Goal: Navigation & Orientation: Understand site structure

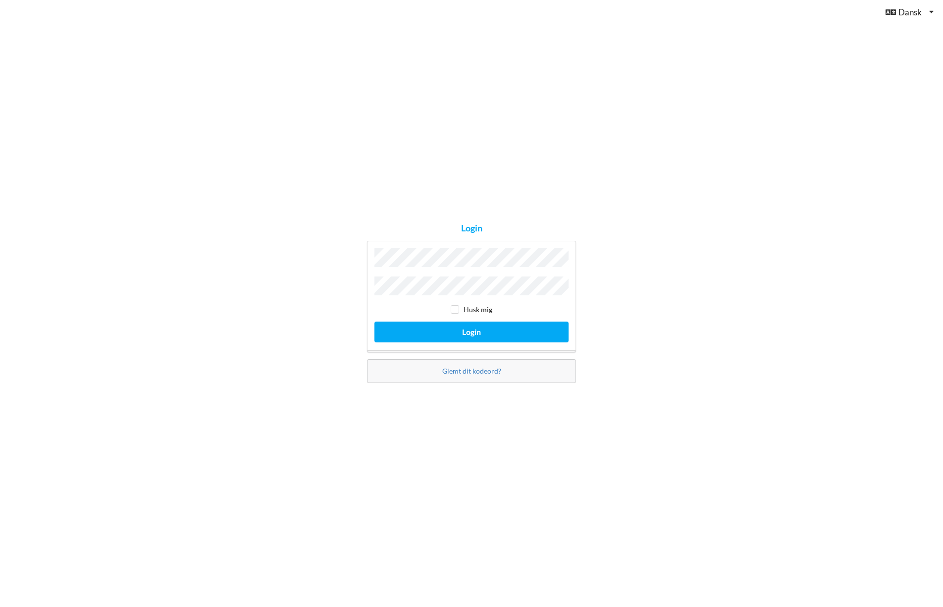
click at [374, 321] on button "Login" at bounding box center [471, 331] width 194 height 20
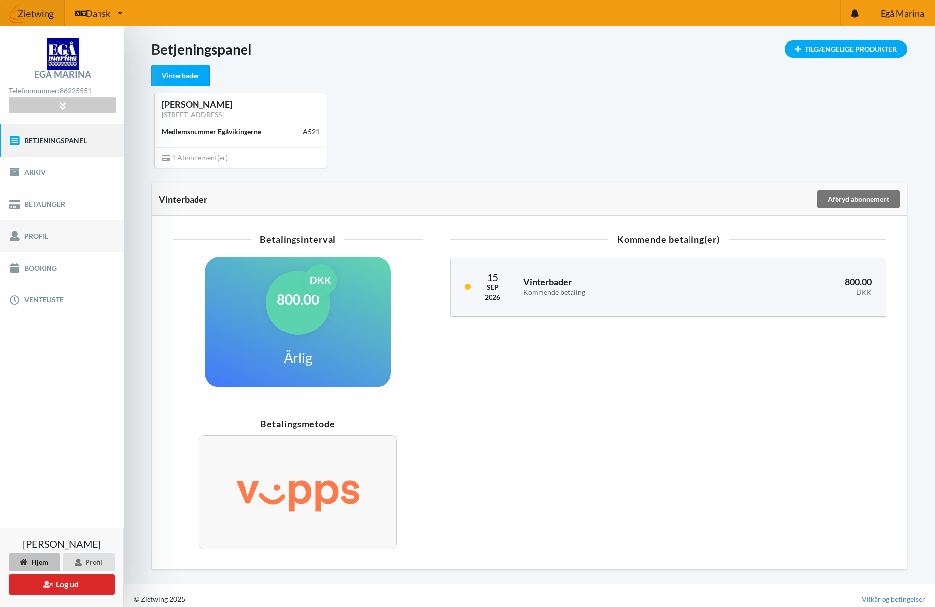
click at [41, 237] on link "Profil" at bounding box center [62, 236] width 124 height 32
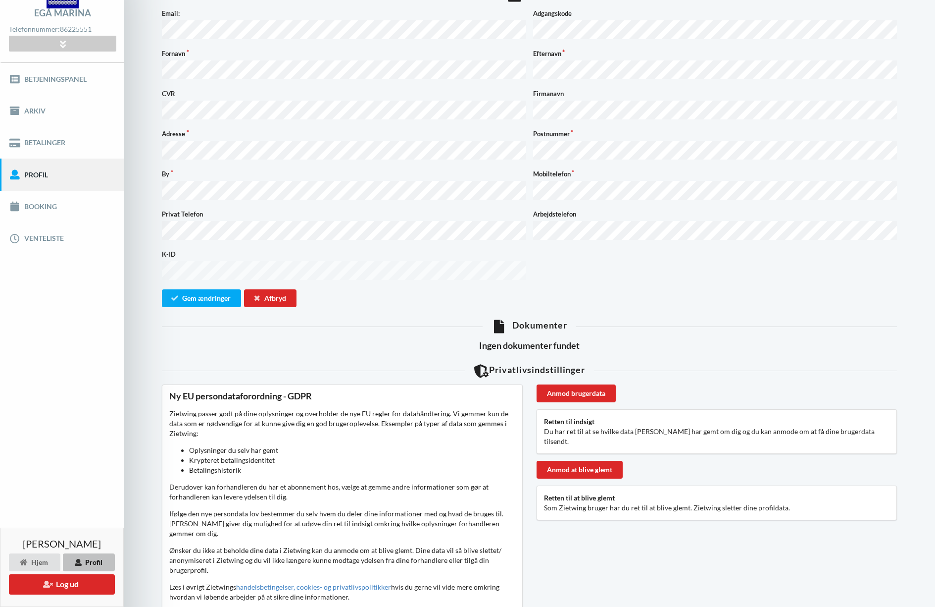
scroll to position [91, 0]
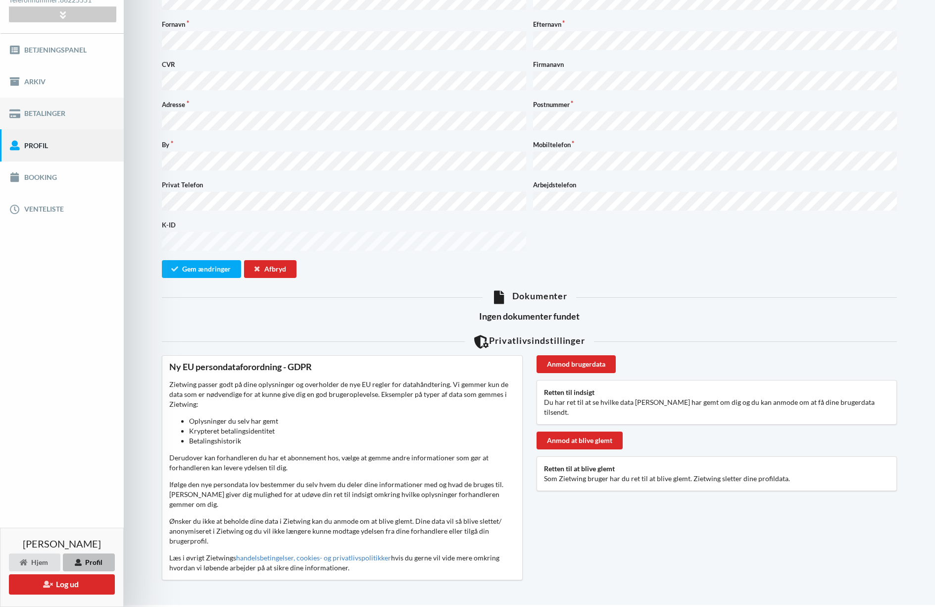
click at [42, 116] on link "Betalinger" at bounding box center [62, 114] width 124 height 32
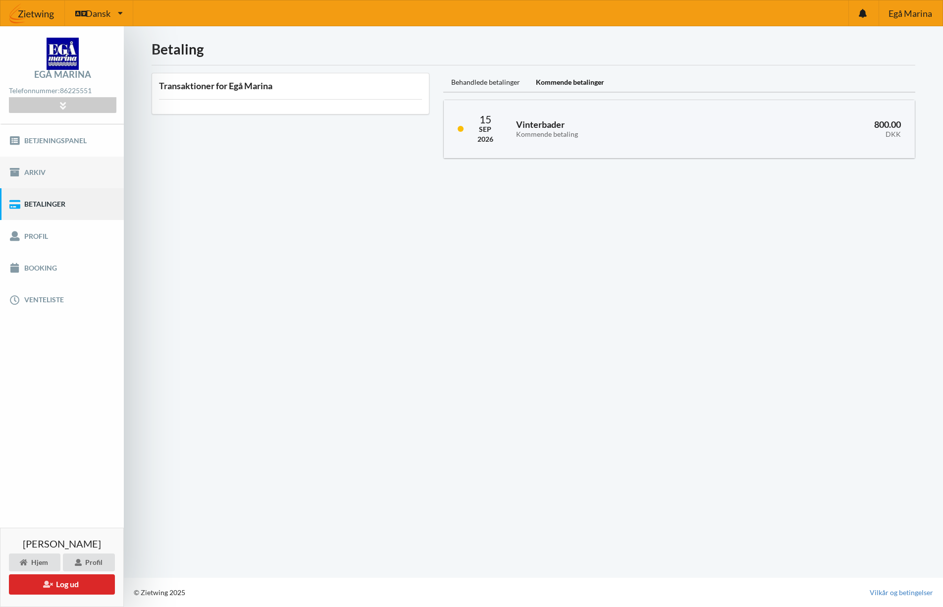
click at [39, 171] on link "Arkiv" at bounding box center [62, 172] width 124 height 32
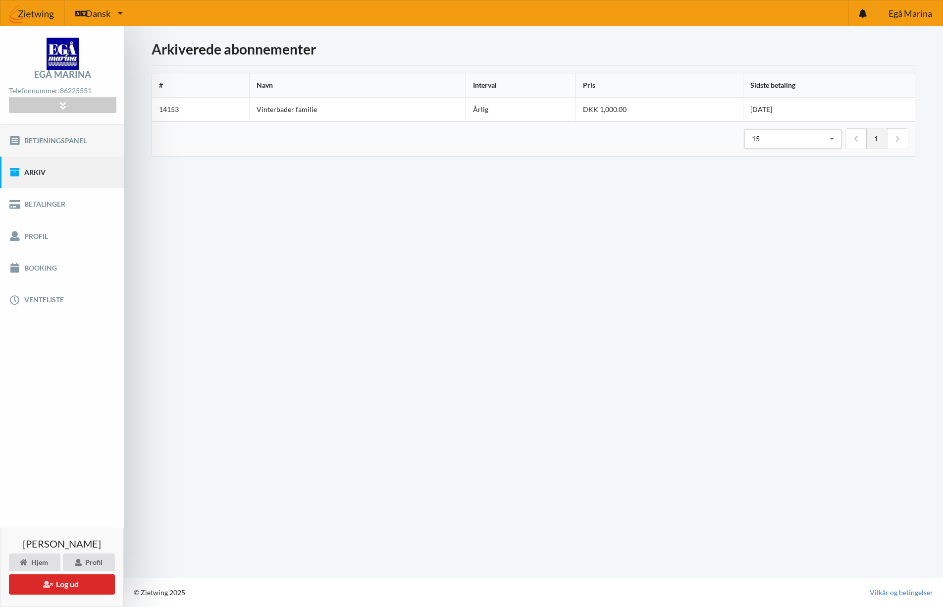
click at [50, 144] on link "Betjeningspanel" at bounding box center [62, 140] width 124 height 32
